Goal: Task Accomplishment & Management: Complete application form

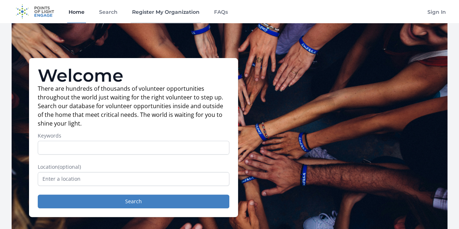
click at [153, 17] on link "Register My Organization" at bounding box center [166, 11] width 70 height 23
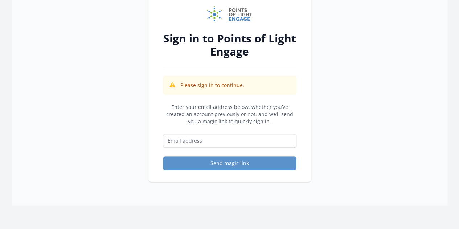
scroll to position [73, 0]
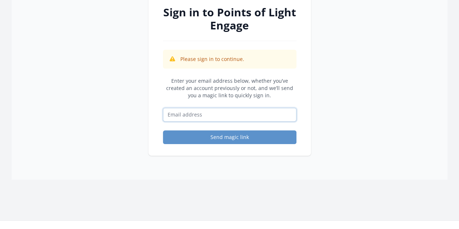
click at [185, 116] on input "Email address" at bounding box center [230, 115] width 134 height 14
type input "[EMAIL_ADDRESS][DOMAIN_NAME]"
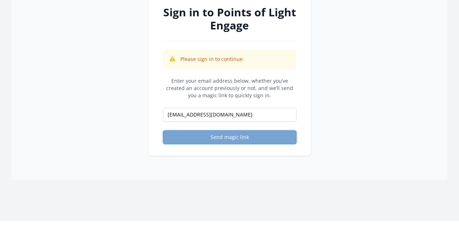
click at [233, 136] on button "Send magic link" at bounding box center [230, 137] width 134 height 14
